Goal: Information Seeking & Learning: Compare options

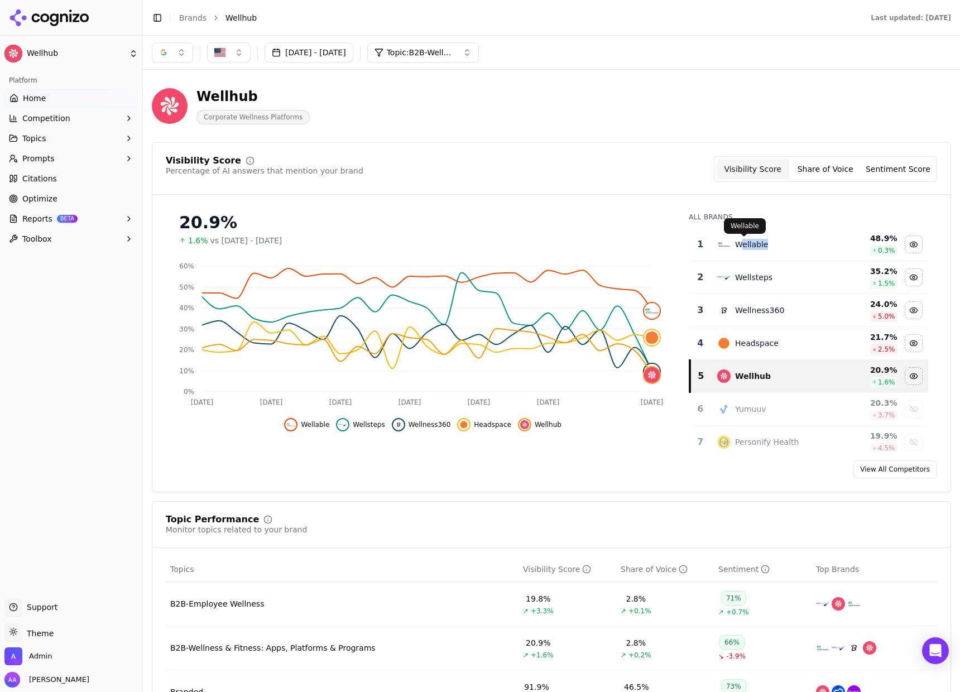
click at [735, 250] on div "Wellable" at bounding box center [772, 244] width 110 height 13
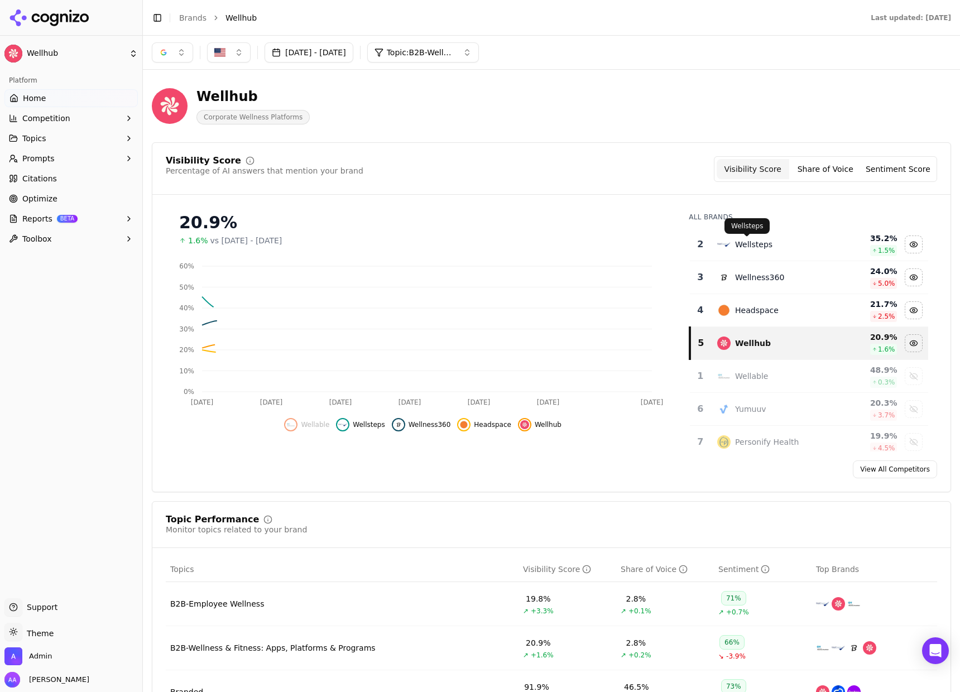
click at [735, 250] on div "Wellsteps" at bounding box center [753, 244] width 37 height 11
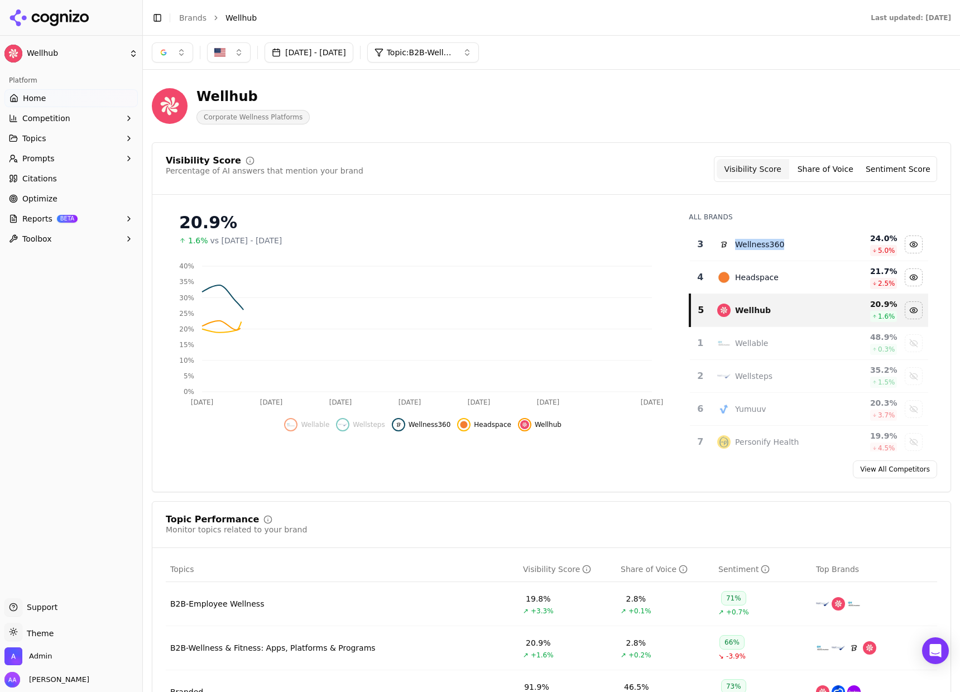
click at [735, 250] on div "Wellness360" at bounding box center [759, 244] width 49 height 11
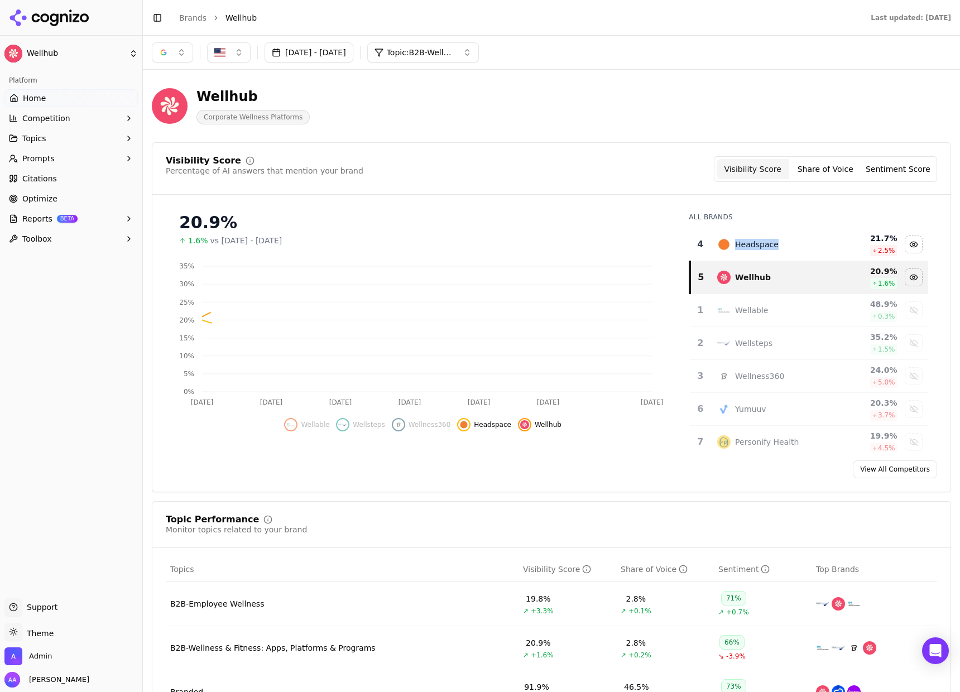
click at [735, 249] on div "Headspace" at bounding box center [757, 244] width 44 height 11
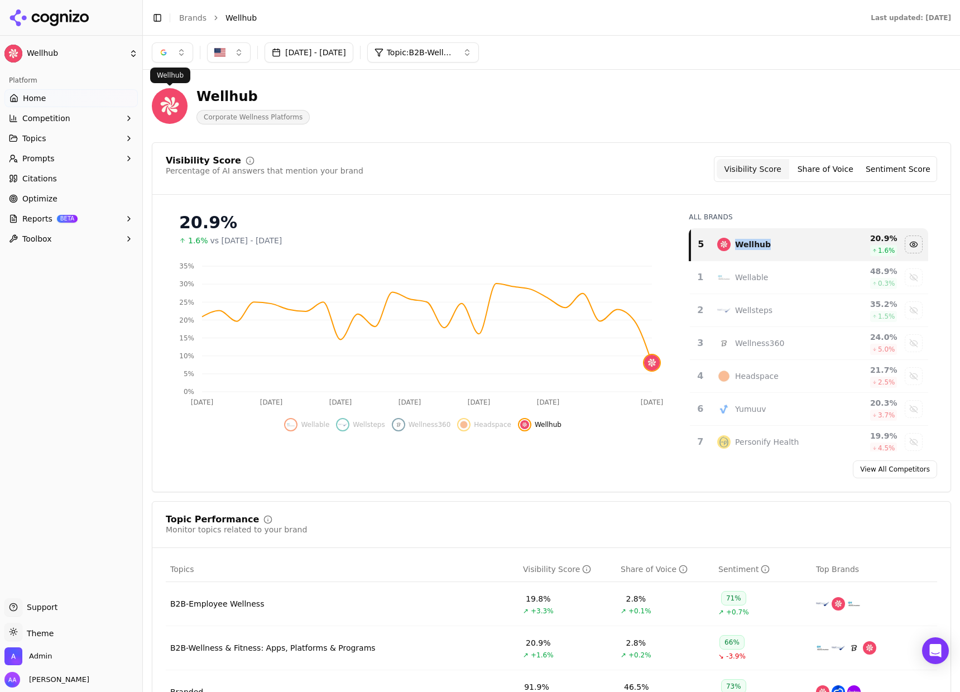
click at [180, 56] on button "button" at bounding box center [172, 52] width 41 height 20
click at [177, 141] on div "Perplexity" at bounding box center [172, 143] width 106 height 18
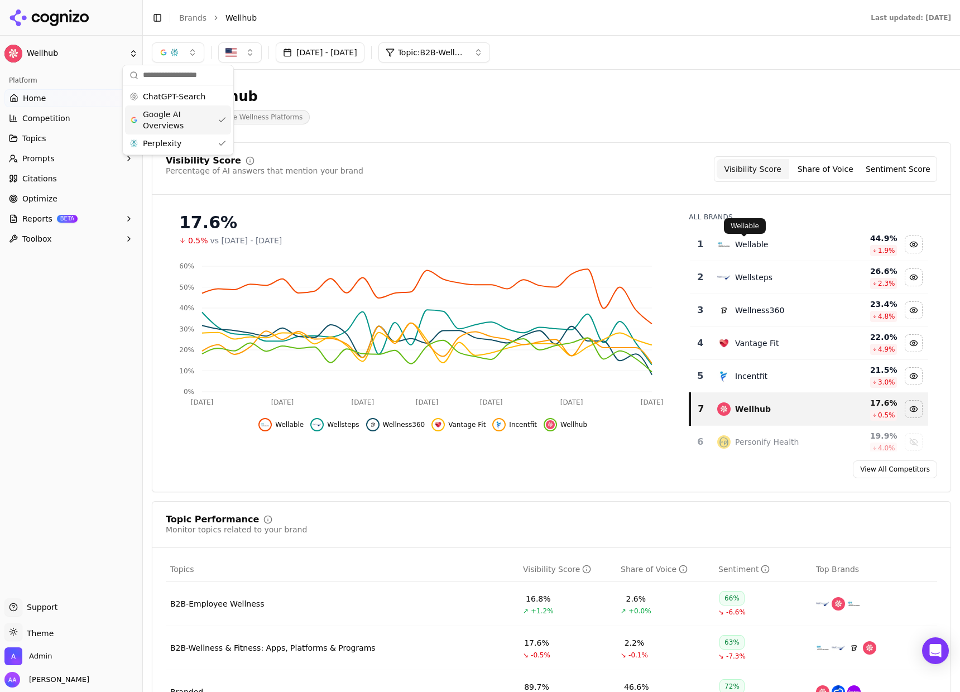
click at [735, 243] on div "Wellable" at bounding box center [751, 244] width 33 height 11
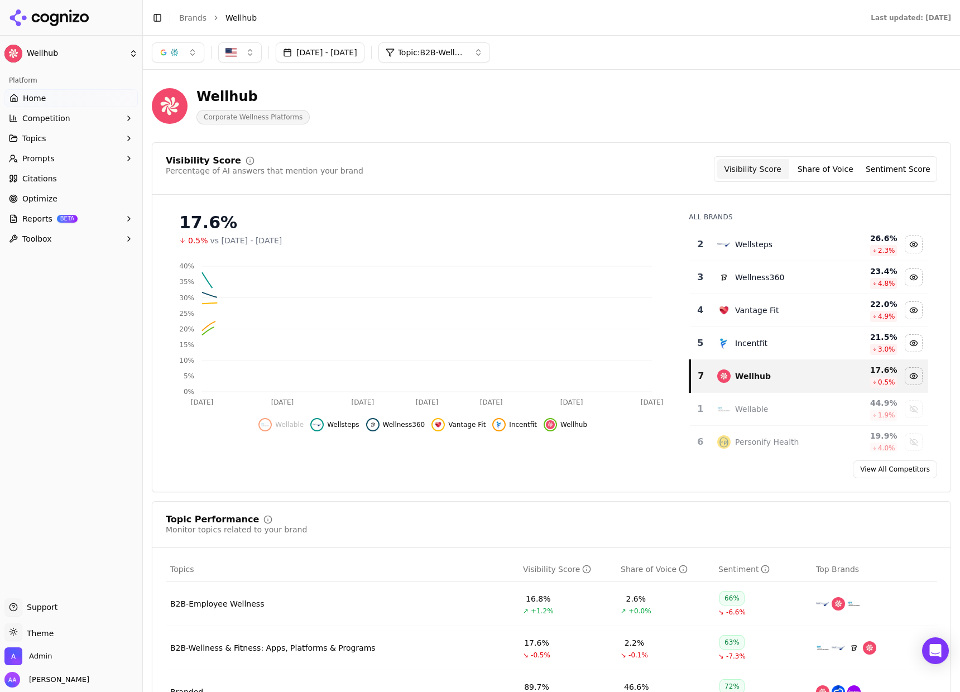
click at [735, 244] on div "Wellsteps" at bounding box center [753, 244] width 37 height 11
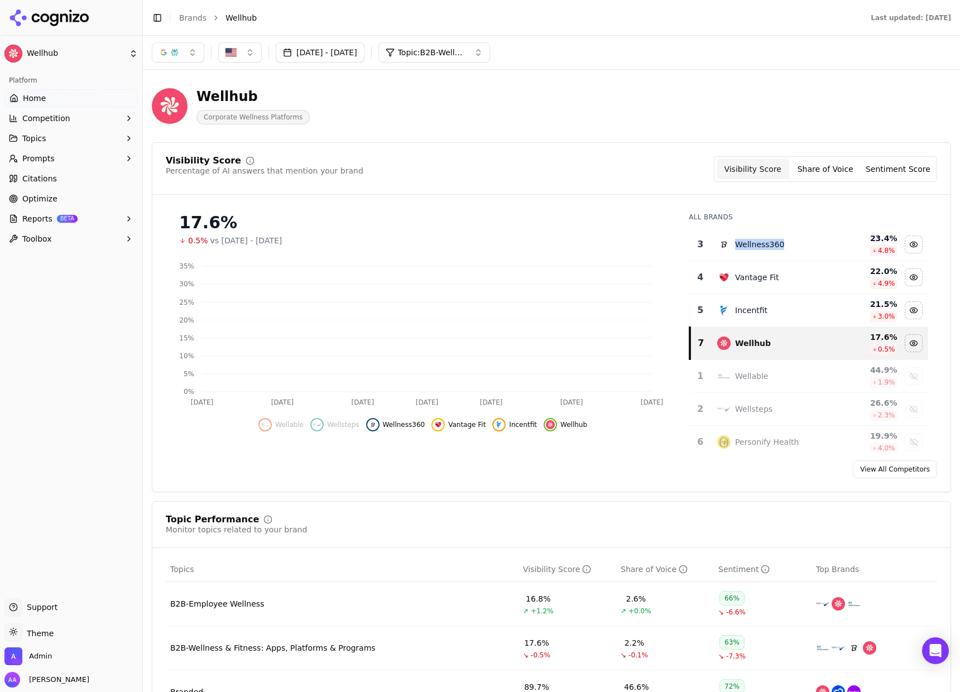
click at [735, 244] on div "Wellness360" at bounding box center [759, 244] width 49 height 11
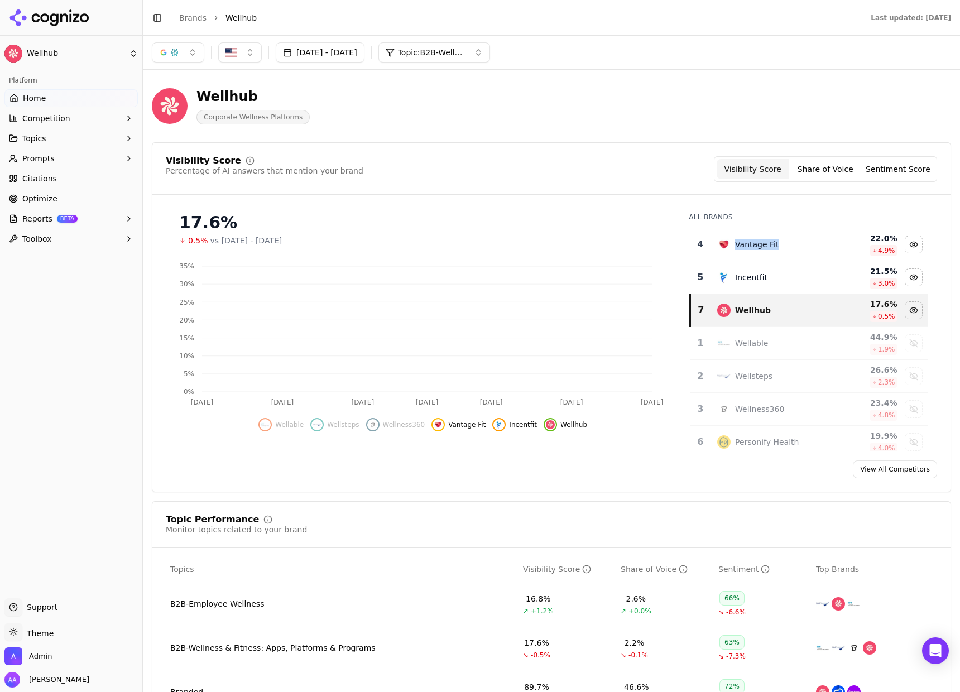
click at [735, 244] on div "Vantage Fit" at bounding box center [757, 244] width 44 height 11
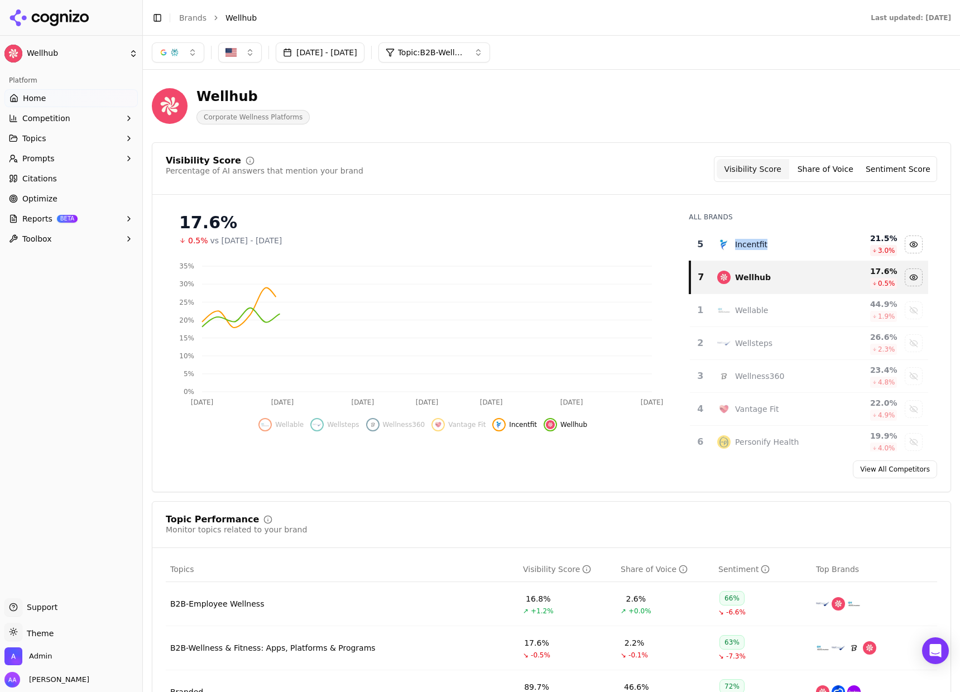
click at [735, 244] on div "Incentfit" at bounding box center [751, 244] width 32 height 11
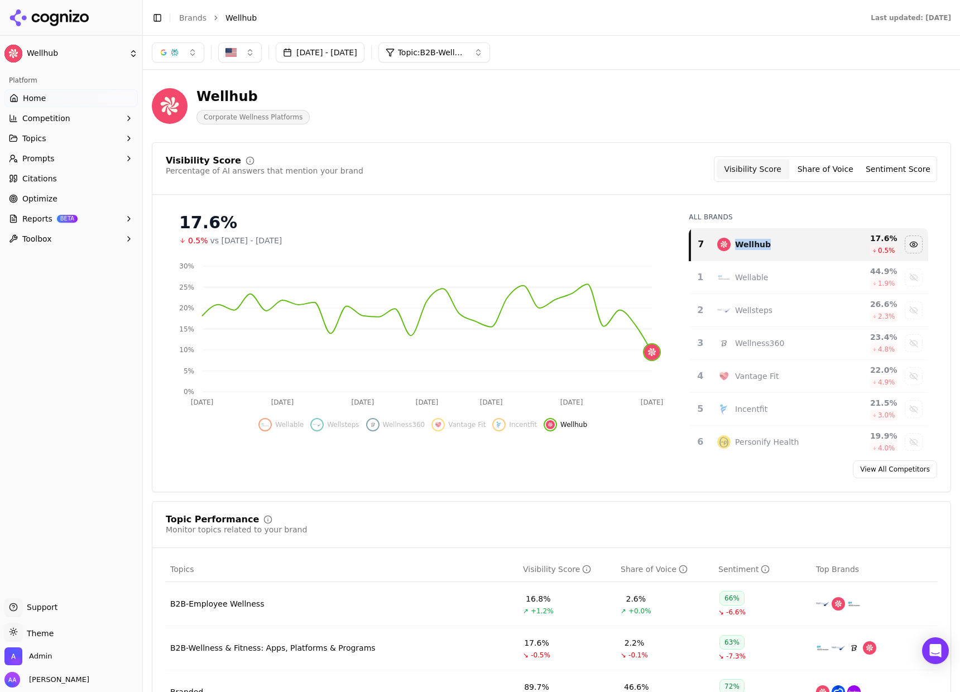
click at [182, 57] on button "button" at bounding box center [178, 52] width 52 height 20
click at [191, 97] on span "ChatGPT-Search" at bounding box center [174, 96] width 62 height 11
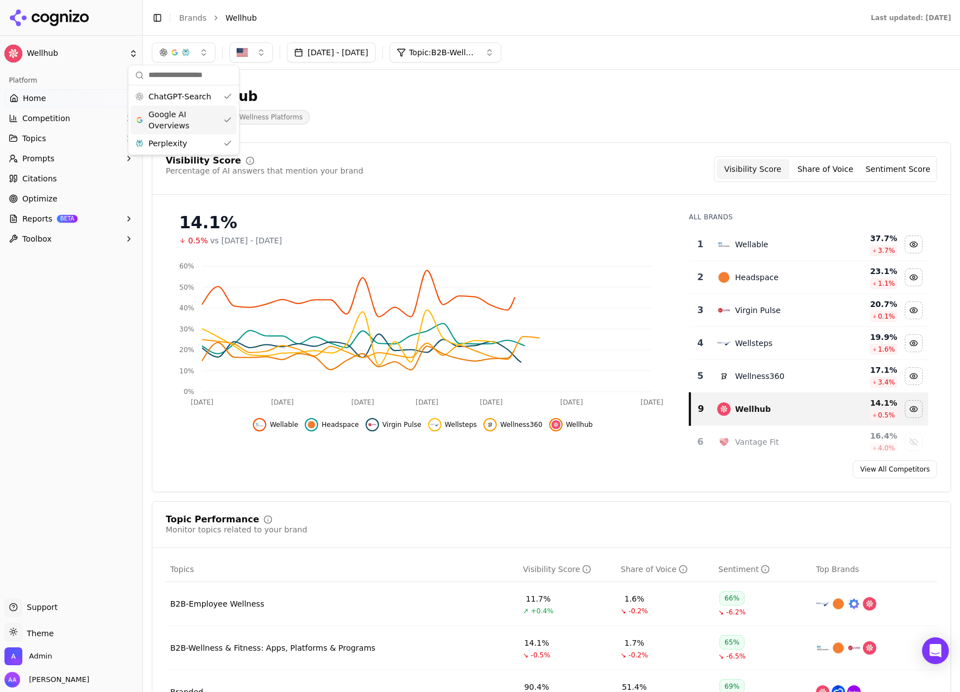
click at [758, 248] on div "Wellable" at bounding box center [751, 244] width 33 height 11
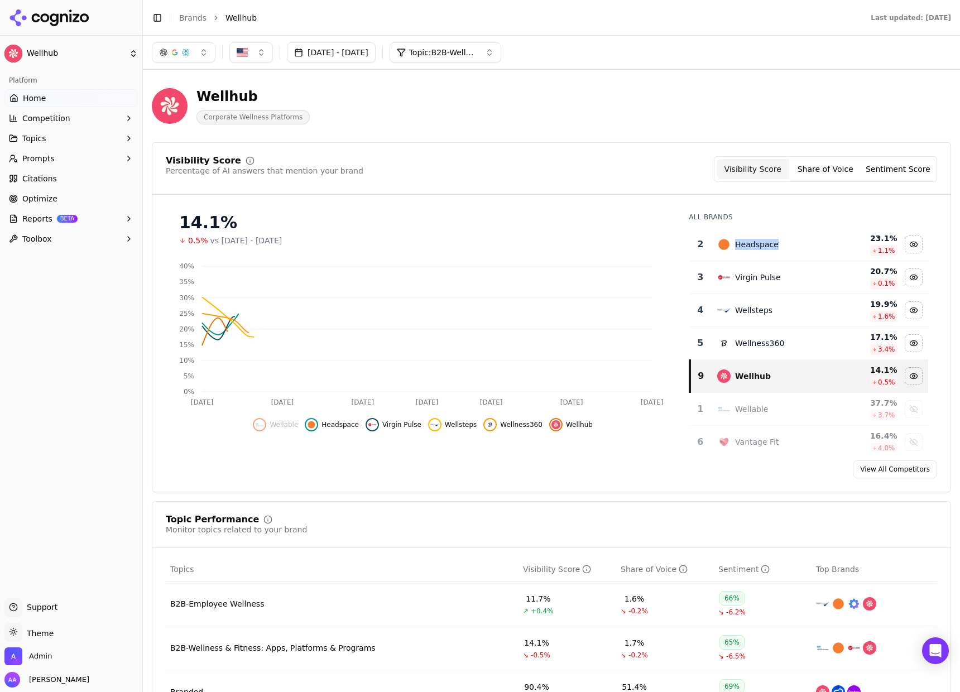
click at [758, 248] on div "Headspace" at bounding box center [757, 244] width 44 height 11
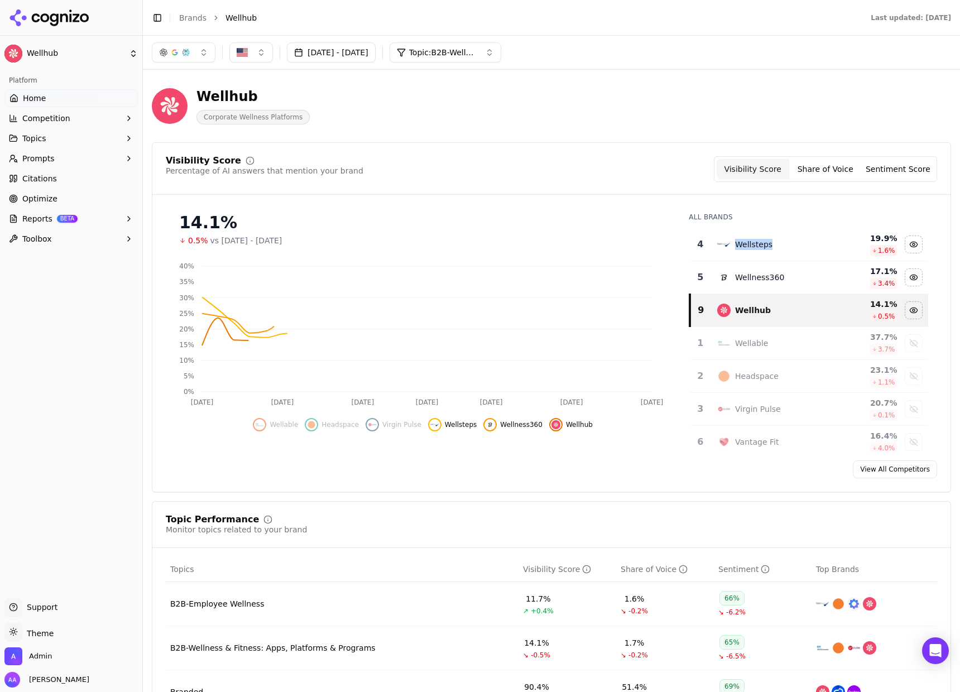
click at [758, 248] on div "Wellsteps" at bounding box center [753, 244] width 37 height 11
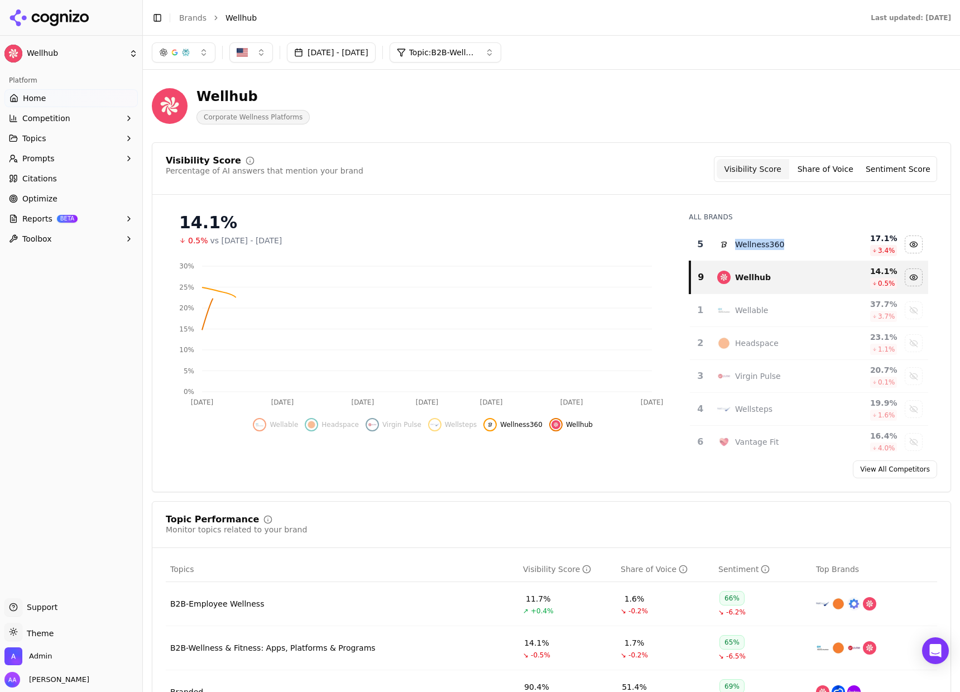
click at [758, 248] on div "Wellness360" at bounding box center [759, 244] width 49 height 11
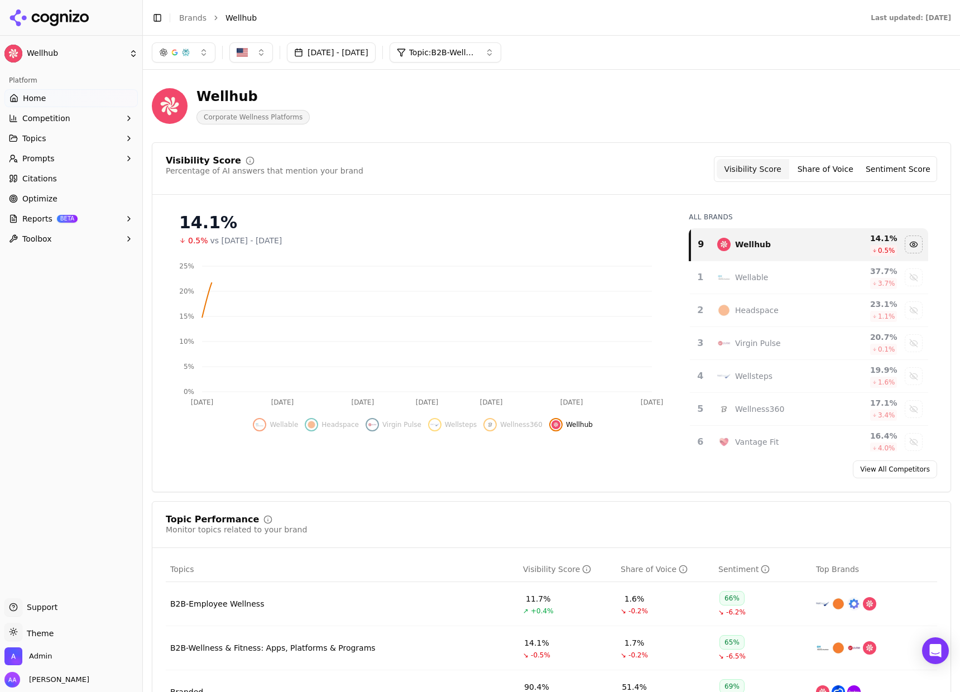
click at [537, 185] on div "Visibility Score Percentage of AI answers that mention your brand Visibility Sc…" at bounding box center [551, 175] width 798 height 38
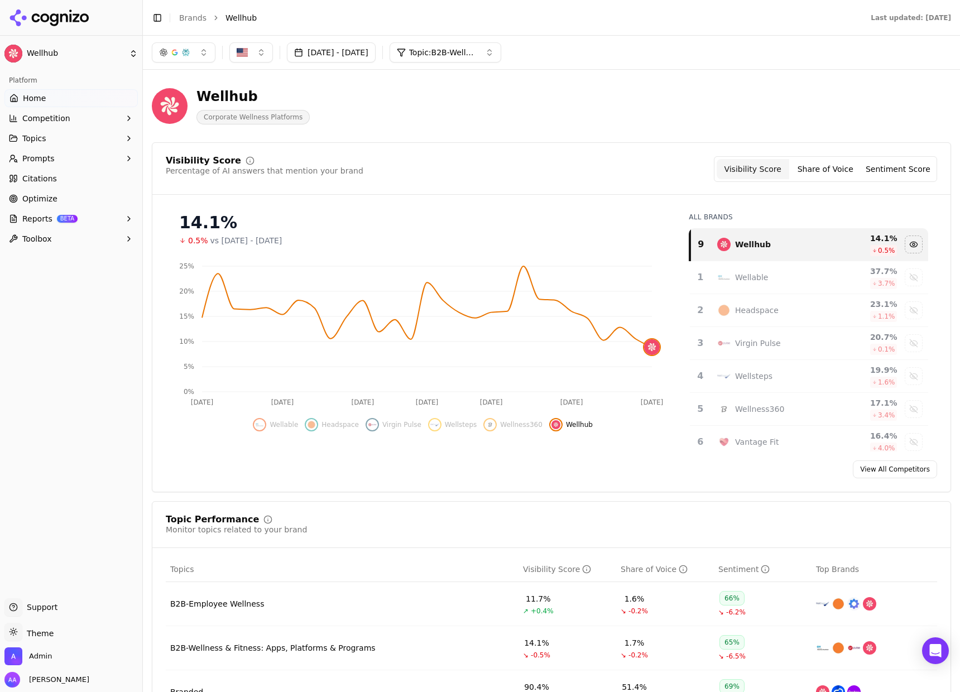
click at [190, 52] on button "button" at bounding box center [184, 52] width 64 height 20
click at [191, 146] on div "Perplexity" at bounding box center [184, 143] width 106 height 18
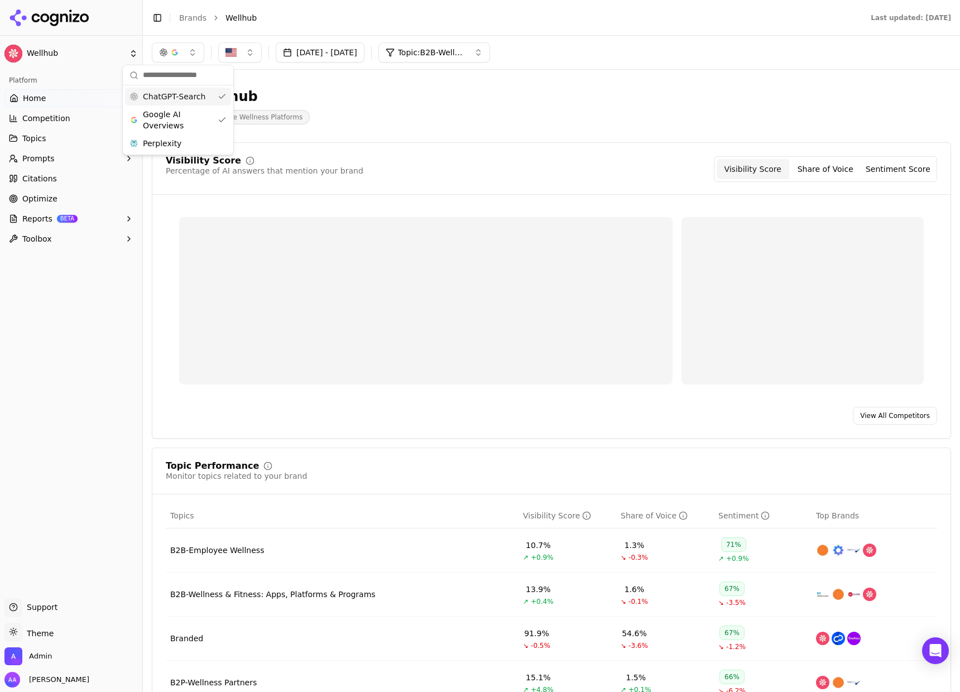
drag, startPoint x: 191, startPoint y: 101, endPoint x: 386, endPoint y: 104, distance: 195.3
click at [191, 101] on span "ChatGPT-Search" at bounding box center [174, 96] width 62 height 11
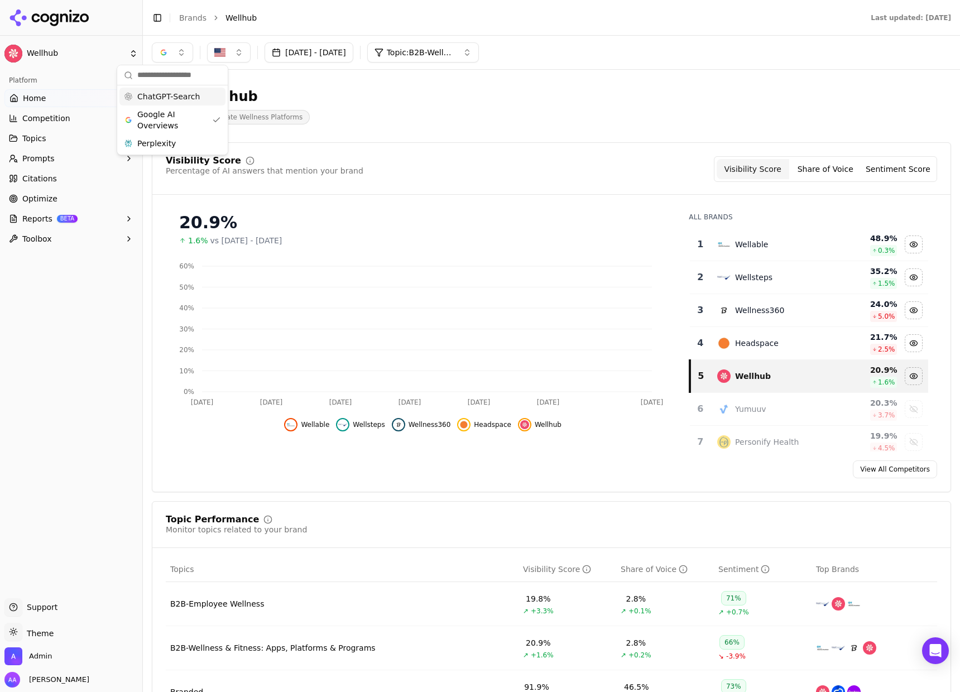
click at [428, 108] on div "Wellhub Corporate Wellness Platforms" at bounding box center [402, 106] width 500 height 37
